Goal: Information Seeking & Learning: Learn about a topic

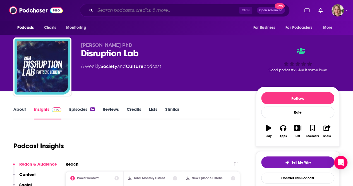
click at [181, 11] on input "Search podcasts, credits, & more..." at bounding box center [167, 10] width 144 height 9
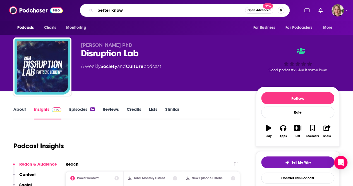
type input "better known"
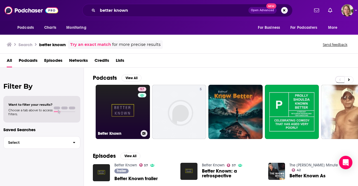
click at [108, 118] on link "57 Better Known" at bounding box center [123, 112] width 54 height 54
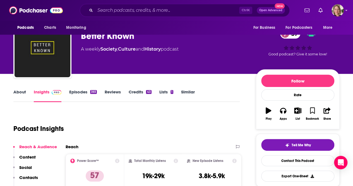
scroll to position [56, 0]
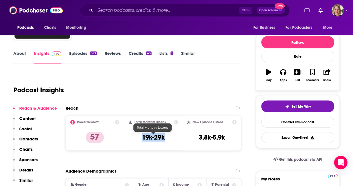
drag, startPoint x: 165, startPoint y: 140, endPoint x: 136, endPoint y: 138, distance: 28.9
click at [136, 138] on div "Total Monthly Listens 19k-29k" at bounding box center [154, 133] width 50 height 26
copy h3 "19k-29k"
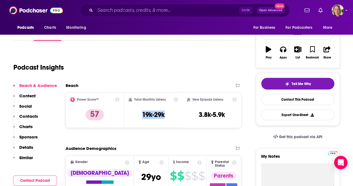
scroll to position [0, 0]
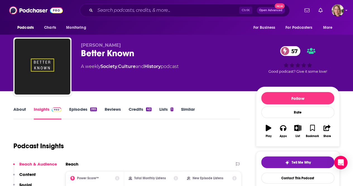
click at [18, 111] on link "About" at bounding box center [19, 112] width 13 height 13
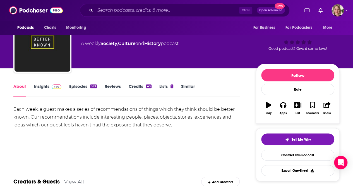
scroll to position [28, 0]
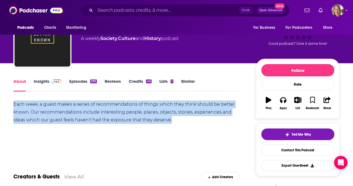
drag, startPoint x: 175, startPoint y: 122, endPoint x: 4, endPoint y: 106, distance: 170.9
copy div "Each week, a guest makes a series of recommendations of things which they think…"
click at [47, 82] on link "Insights" at bounding box center [48, 85] width 28 height 13
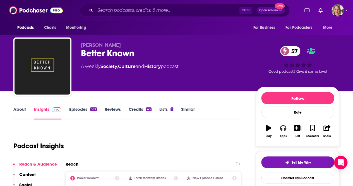
click at [281, 134] on div "Apps" at bounding box center [283, 135] width 7 height 3
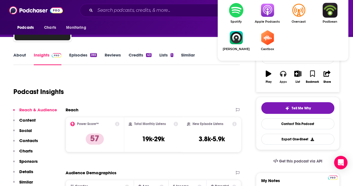
scroll to position [56, 0]
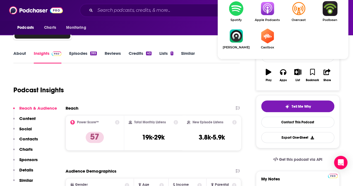
click at [263, 11] on img "Show Listen On dropdown" at bounding box center [267, 8] width 31 height 15
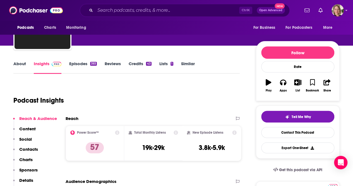
scroll to position [0, 0]
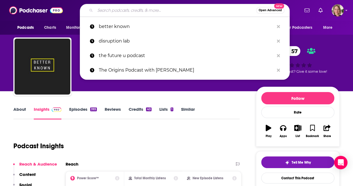
click at [123, 10] on input "Search podcasts, credits, & more..." at bounding box center [175, 10] width 161 height 9
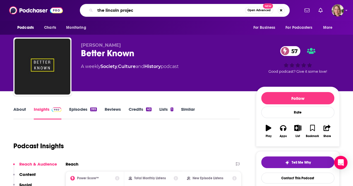
type input "the lincoln project"
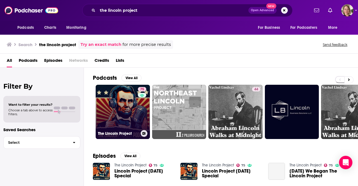
click at [118, 105] on link "75 The Lincoln Project" at bounding box center [123, 112] width 54 height 54
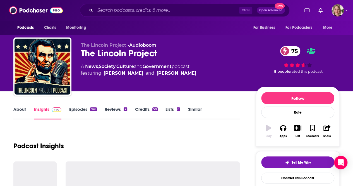
scroll to position [56, 0]
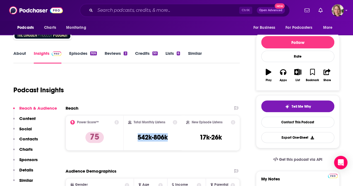
drag, startPoint x: 169, startPoint y: 141, endPoint x: 135, endPoint y: 139, distance: 34.1
click at [135, 139] on div "Total Monthly Listens 542k-806k" at bounding box center [152, 133] width 49 height 26
copy h3 "542k-806k"
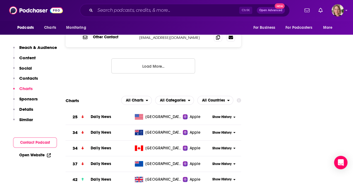
scroll to position [726, 0]
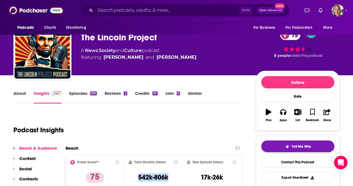
scroll to position [0, 0]
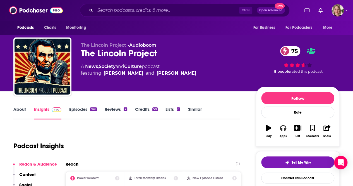
click at [283, 128] on icon "button" at bounding box center [283, 128] width 6 height 6
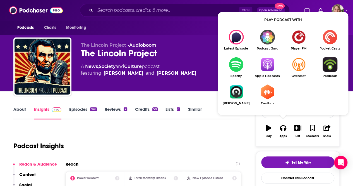
click at [268, 68] on img "Show Listen On dropdown" at bounding box center [267, 64] width 31 height 15
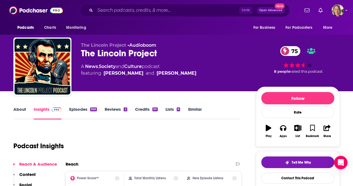
click at [21, 107] on link "About" at bounding box center [19, 112] width 13 height 13
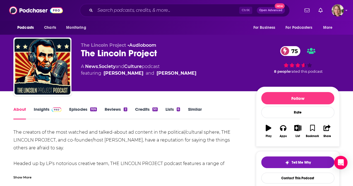
scroll to position [28, 0]
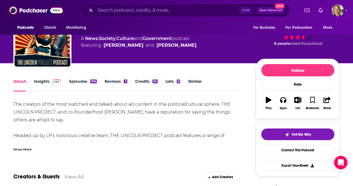
click at [30, 148] on div "Show More" at bounding box center [22, 148] width 18 height 5
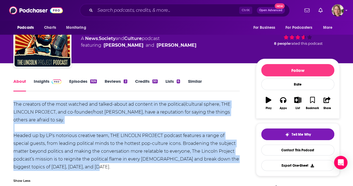
drag, startPoint x: 108, startPoint y: 167, endPoint x: 13, endPoint y: 103, distance: 114.0
copy div "The creators of the most watched and talked-about ad content in the political/c…"
